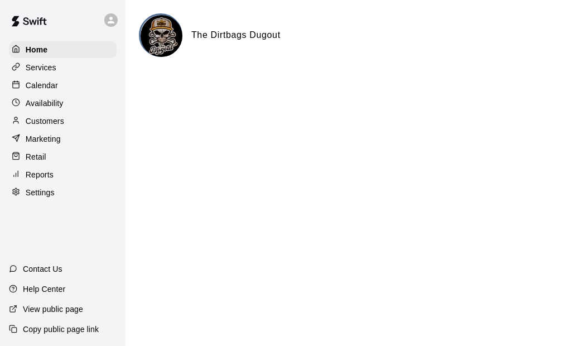
click at [47, 127] on p "Customers" at bounding box center [45, 121] width 39 height 11
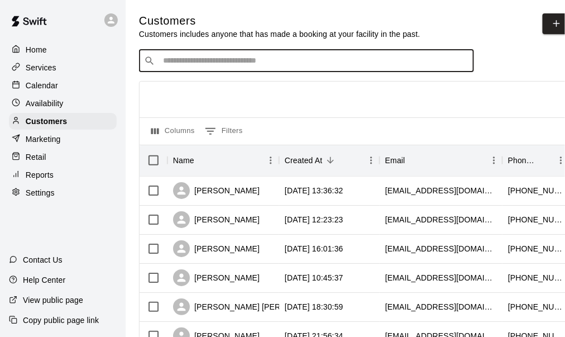
click at [218, 58] on input "Search customers by name or email" at bounding box center [314, 60] width 309 height 11
type input "*****"
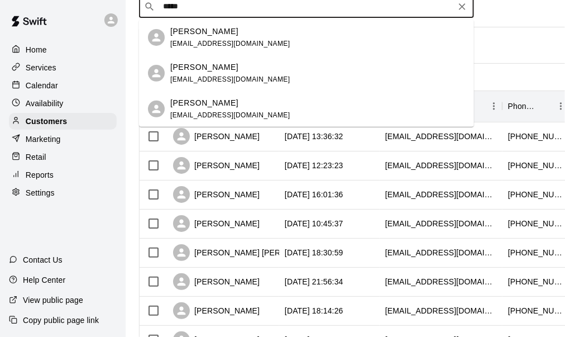
scroll to position [56, 0]
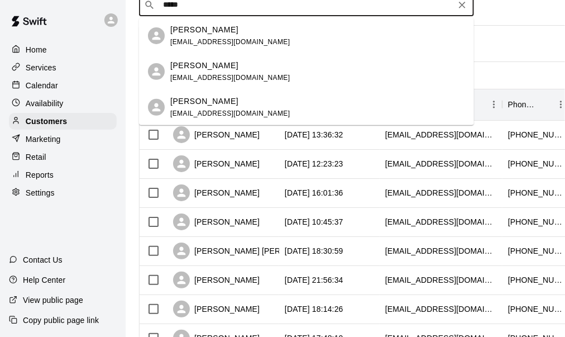
click at [225, 69] on div "[PERSON_NAME]" at bounding box center [230, 66] width 120 height 12
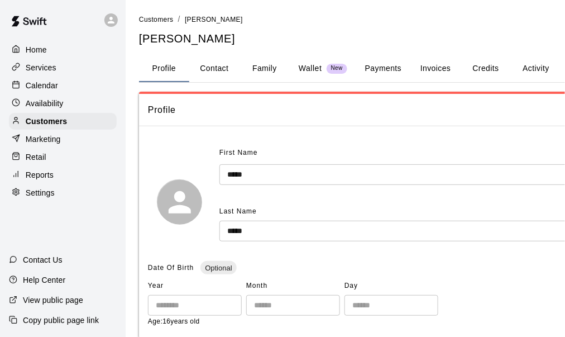
click at [377, 66] on button "Payments" at bounding box center [383, 68] width 54 height 27
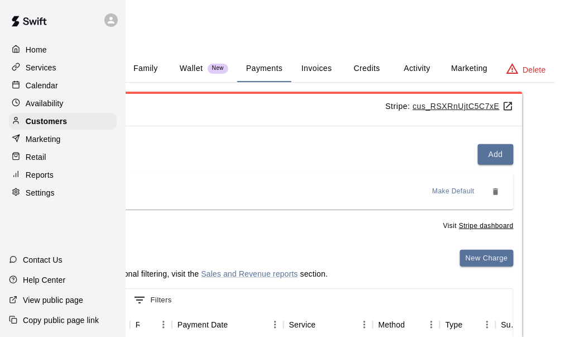
click at [417, 70] on button "Activity" at bounding box center [417, 68] width 50 height 27
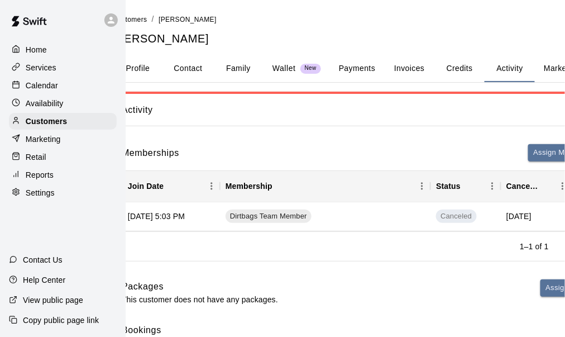
scroll to position [0, 26]
click at [46, 71] on p "Services" at bounding box center [41, 67] width 31 height 11
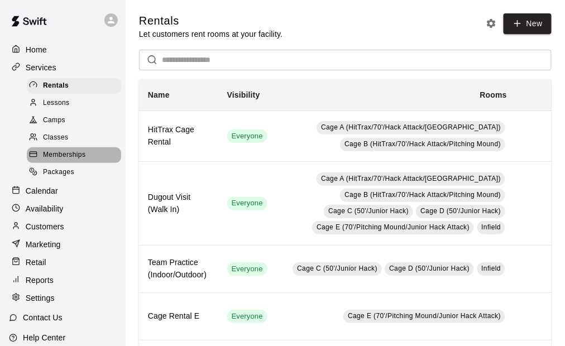
click at [74, 161] on span "Memberships" at bounding box center [64, 155] width 42 height 11
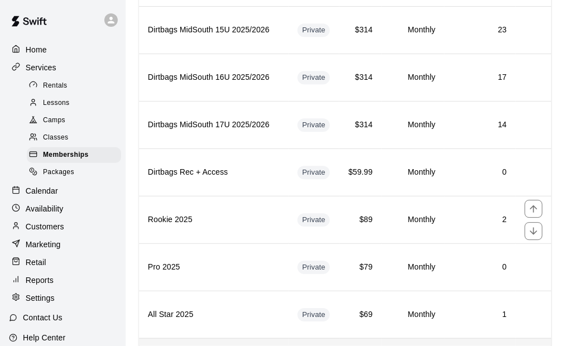
scroll to position [584, 0]
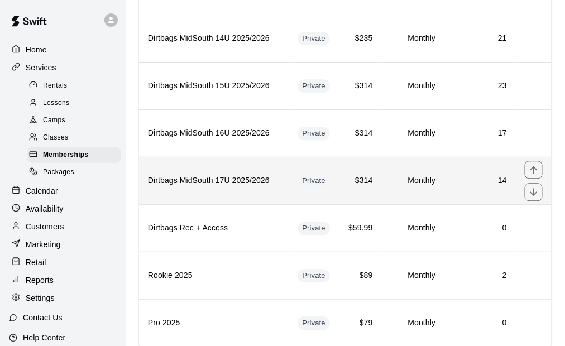
click at [233, 175] on h6 "Dirtbags MidSouth 17U 2025/2026" at bounding box center [214, 181] width 132 height 12
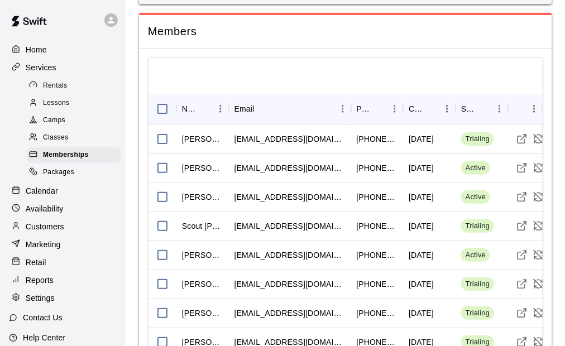
scroll to position [949, 0]
